Goal: Navigation & Orientation: Find specific page/section

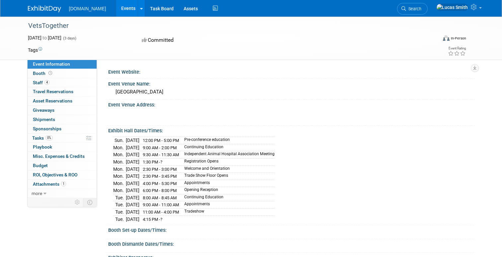
click at [117, 9] on link "Events" at bounding box center [128, 8] width 24 height 17
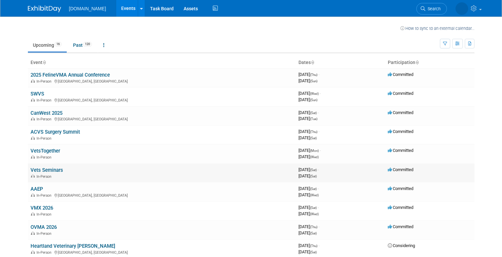
scroll to position [11, 0]
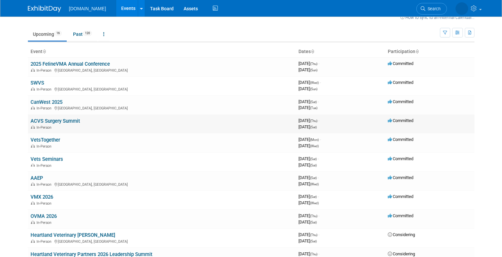
click at [56, 118] on link "ACVS Surgery Summit" at bounding box center [55, 121] width 49 height 6
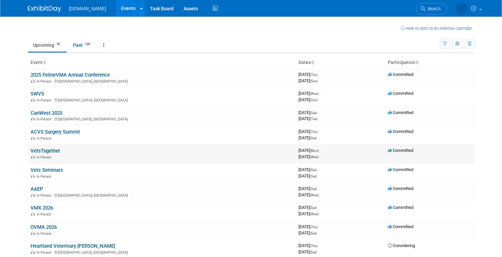
click at [44, 151] on link "VetsTogether" at bounding box center [46, 151] width 30 height 6
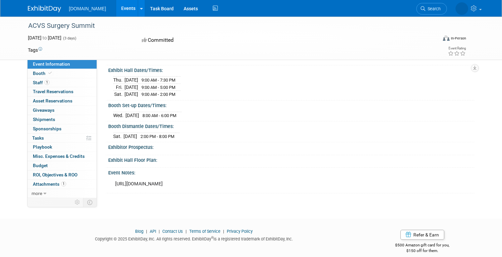
scroll to position [75, 0]
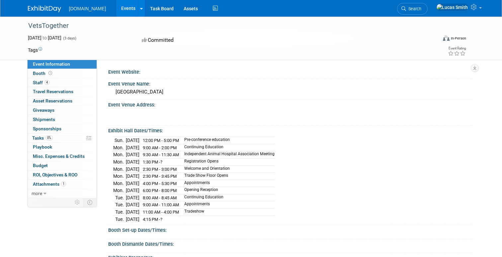
click at [126, 70] on div "Event Website:" at bounding box center [291, 71] width 366 height 8
click at [56, 24] on div "VetsTogether" at bounding box center [227, 26] width 403 height 12
copy div "VetsTogether"
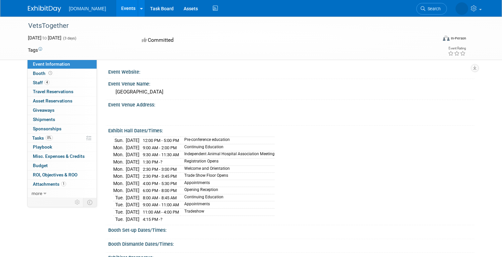
click at [63, 78] on div "Booth Booth" at bounding box center [62, 73] width 69 height 9
click at [61, 83] on link "4 Staff 4" at bounding box center [62, 82] width 69 height 9
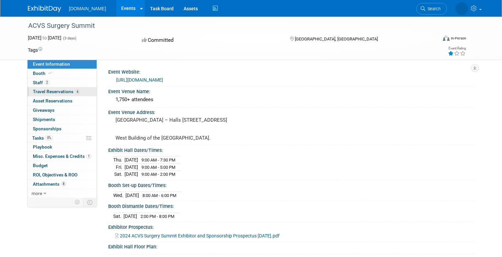
click at [46, 92] on span "Travel Reservations 6" at bounding box center [56, 91] width 47 height 5
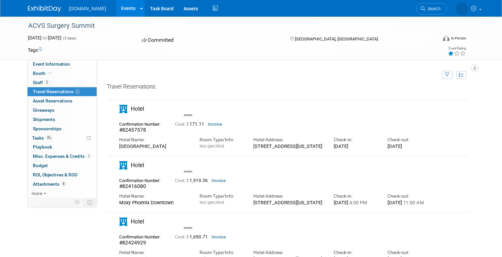
click at [116, 1] on link "Events" at bounding box center [128, 8] width 24 height 17
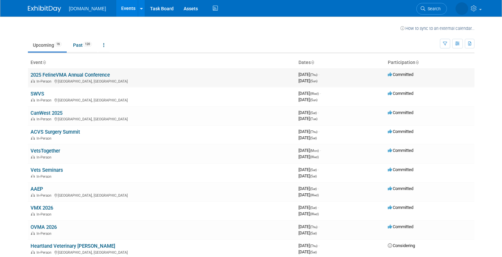
click at [46, 76] on link "2025 FelineVMA Annual Conference" at bounding box center [70, 75] width 79 height 6
